Goal: Navigation & Orientation: Find specific page/section

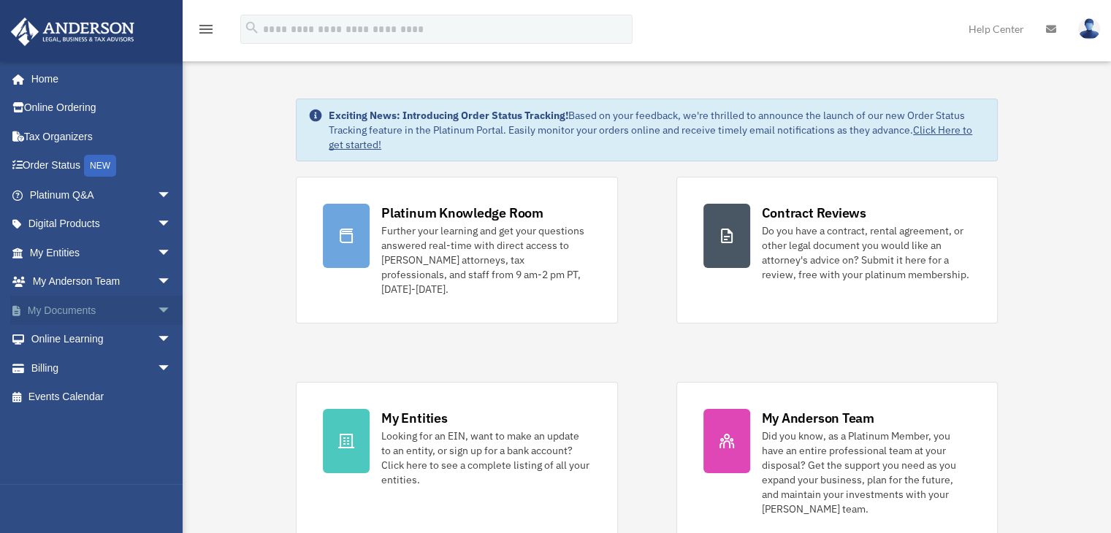
click at [79, 308] on link "My Documents arrow_drop_down" at bounding box center [101, 310] width 183 height 29
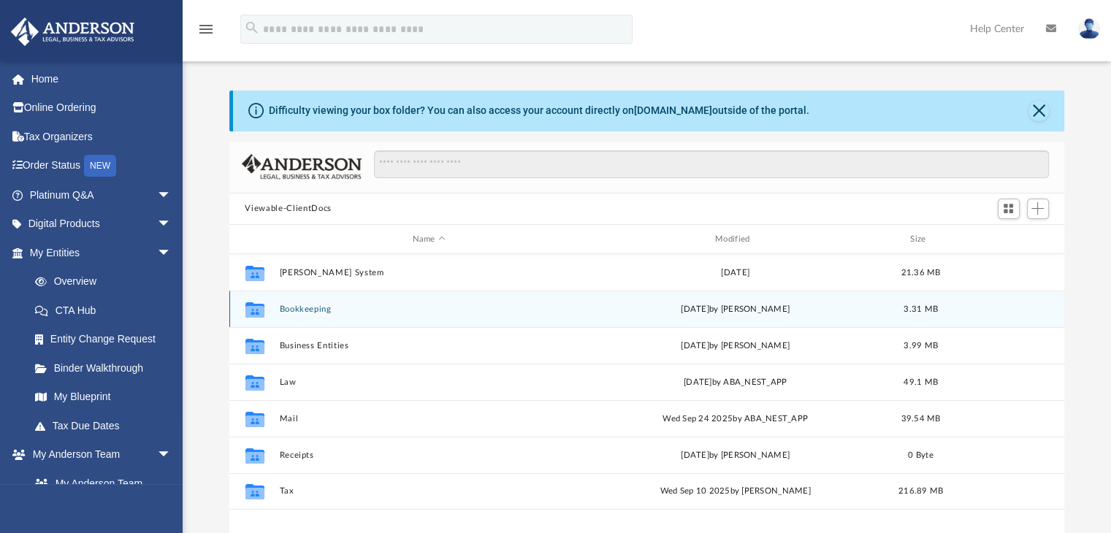
scroll to position [321, 824]
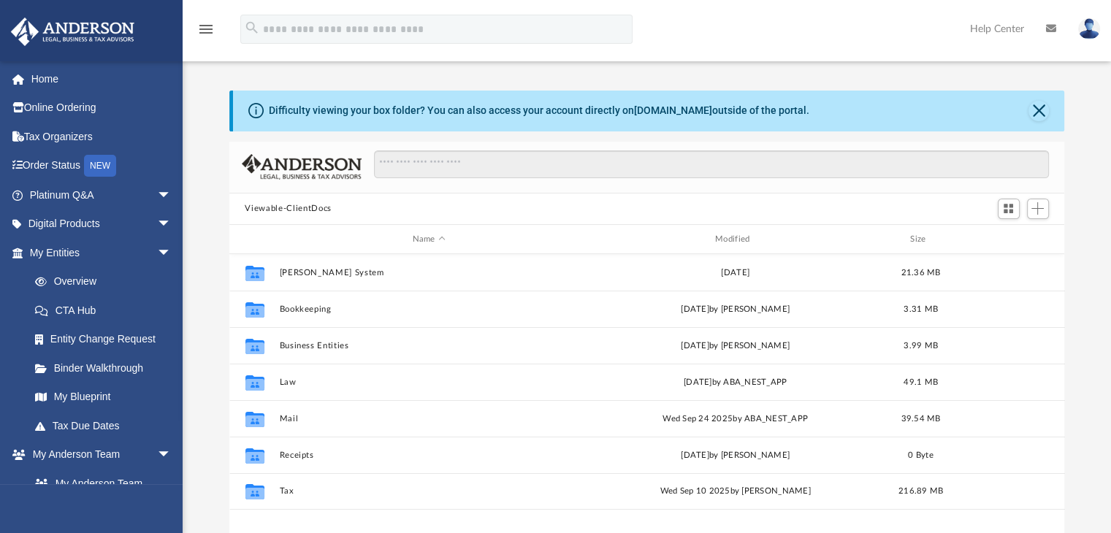
click at [738, 231] on div "Name Modified Size" at bounding box center [646, 239] width 835 height 29
click at [740, 235] on div "Modified" at bounding box center [735, 239] width 300 height 13
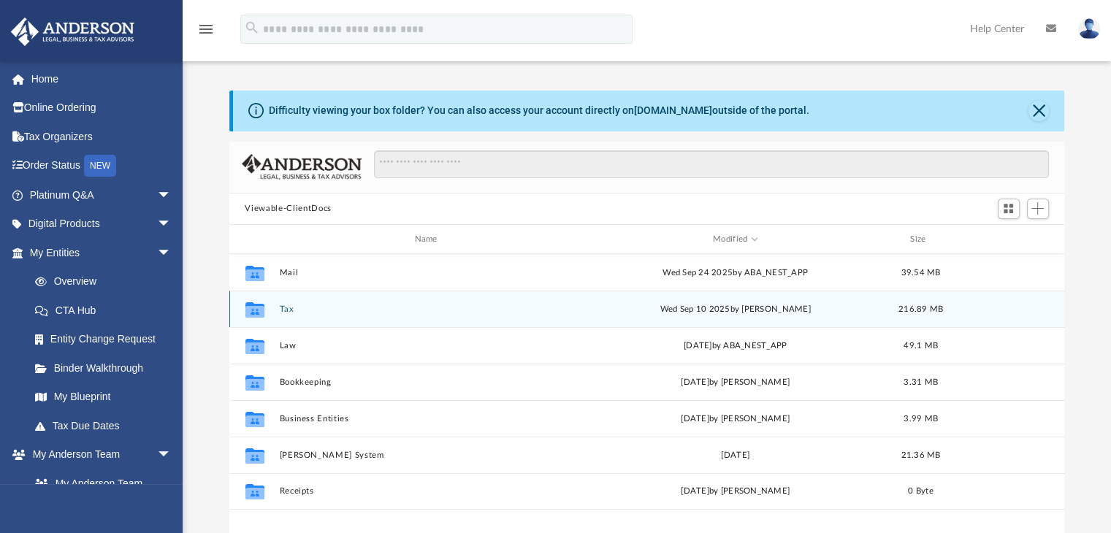
click at [284, 306] on button "Tax" at bounding box center [428, 308] width 299 height 9
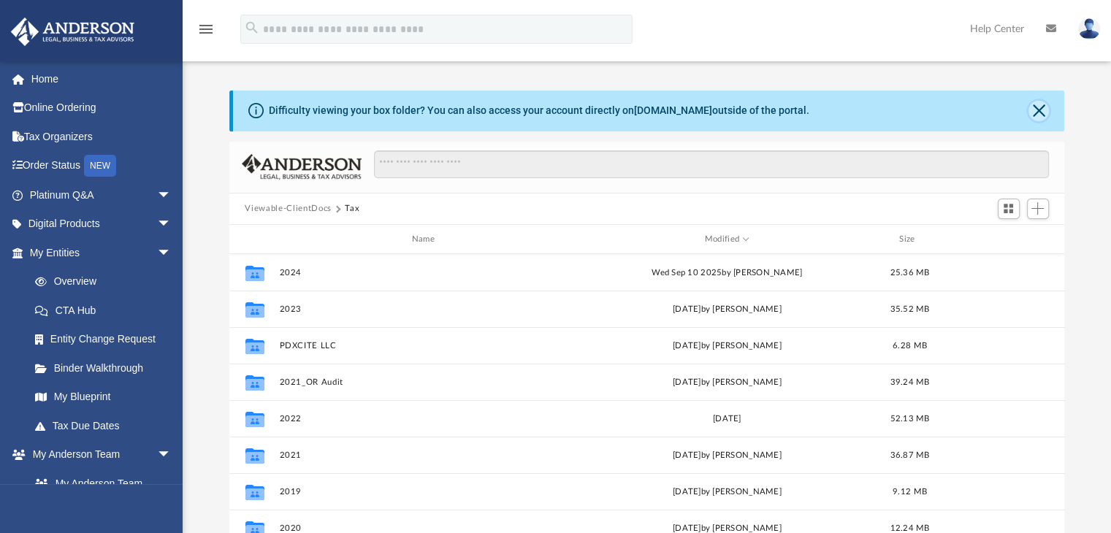
click at [1042, 106] on button "Close" at bounding box center [1038, 111] width 20 height 20
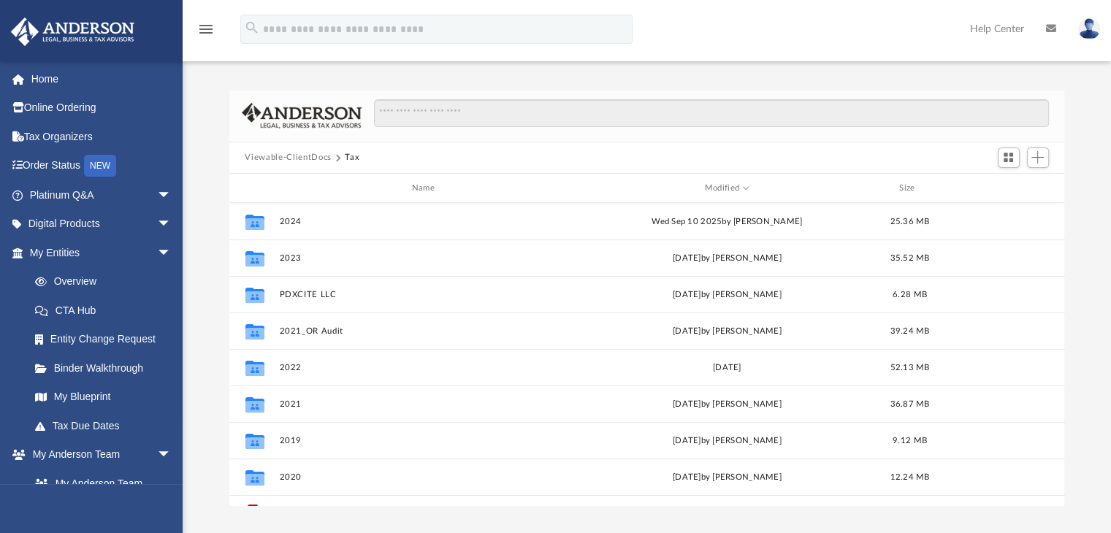
click at [1084, 30] on img at bounding box center [1089, 28] width 22 height 21
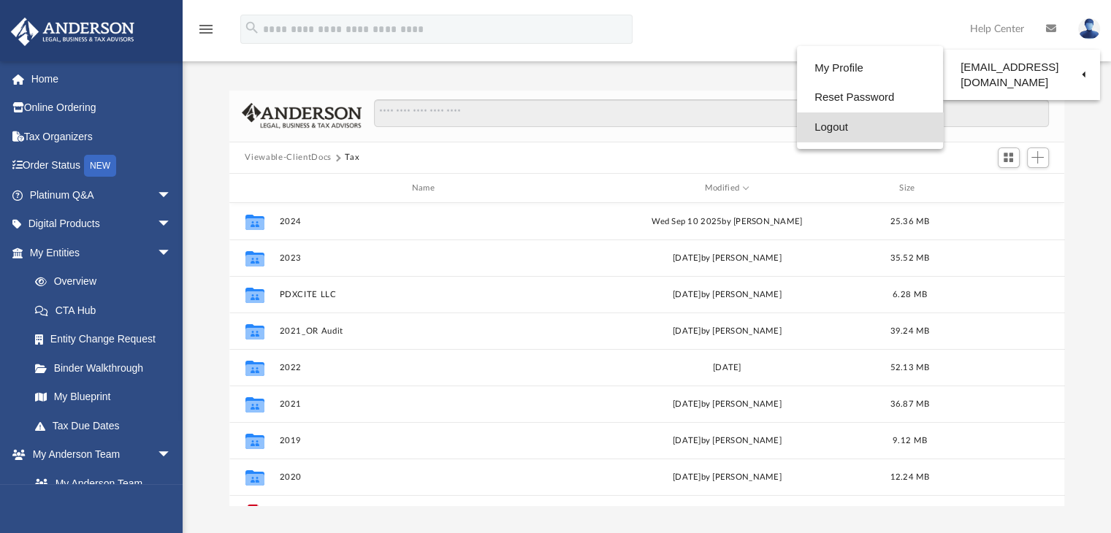
click at [853, 121] on link "Logout" at bounding box center [870, 127] width 146 height 30
